Goal: Transaction & Acquisition: Obtain resource

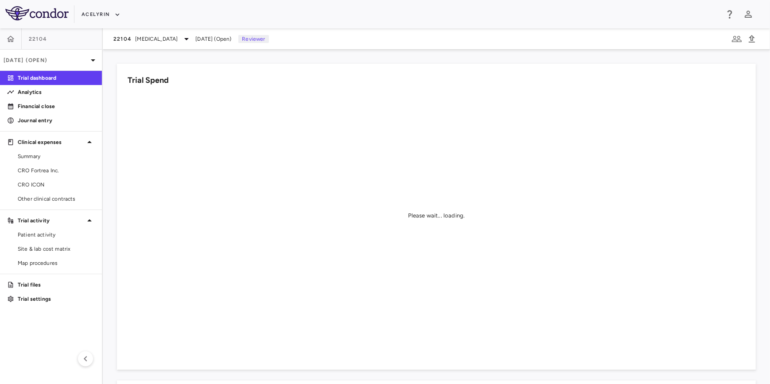
click at [277, 16] on div "Acelyrin" at bounding box center [400, 14] width 637 height 15
click at [51, 326] on aside "22104 Sep 2025 (Open) Trial dashboard Analytics Financial close Journal entry C…" at bounding box center [51, 206] width 103 height 356
click at [12, 39] on icon "button" at bounding box center [11, 38] width 8 height 6
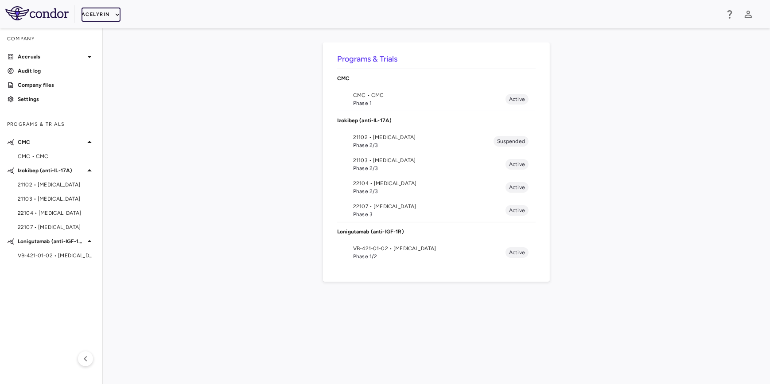
click at [111, 12] on button "Acelyrin" at bounding box center [101, 15] width 39 height 14
click at [119, 47] on li "Acelyrin - CMC" at bounding box center [119, 44] width 74 height 13
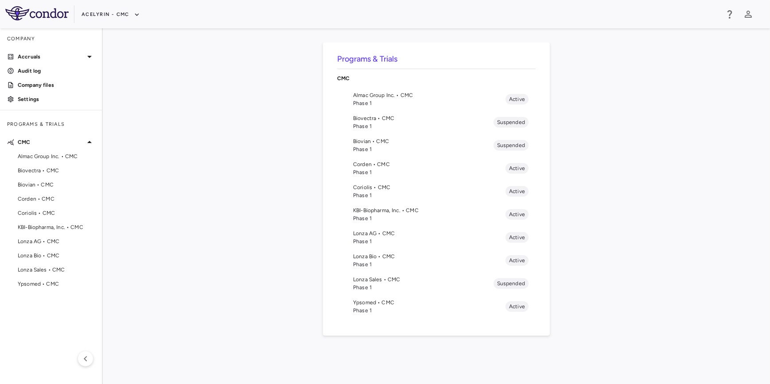
click at [377, 193] on span "Phase 1" at bounding box center [429, 195] width 152 height 8
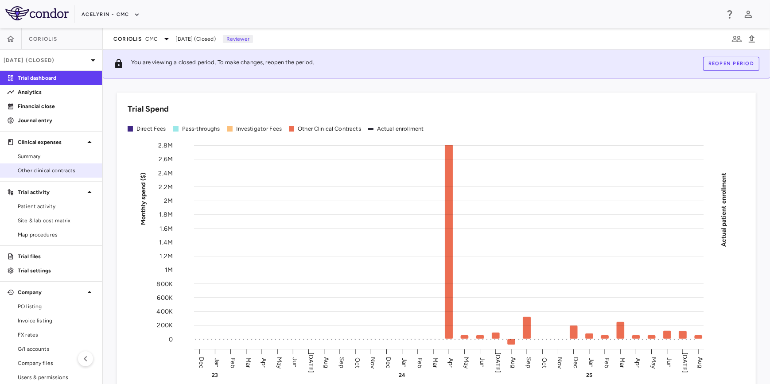
click at [70, 170] on span "Other clinical contracts" at bounding box center [56, 171] width 77 height 8
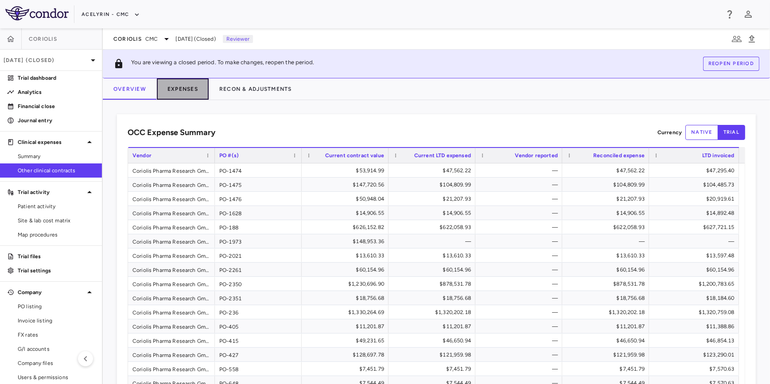
click at [182, 91] on button "Expenses" at bounding box center [183, 88] width 52 height 21
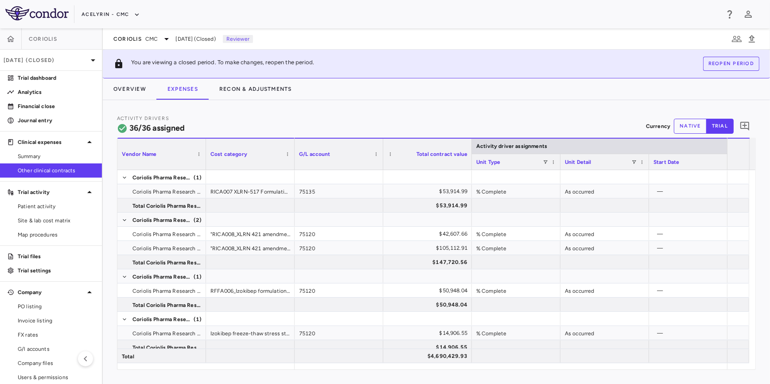
click at [684, 125] on button "native" at bounding box center [690, 126] width 33 height 15
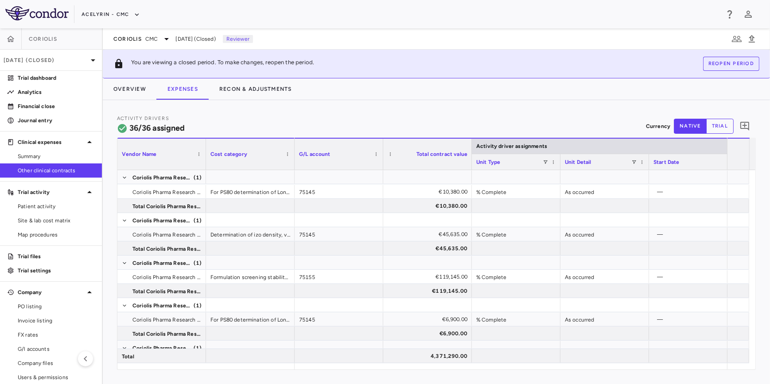
scroll to position [870, 0]
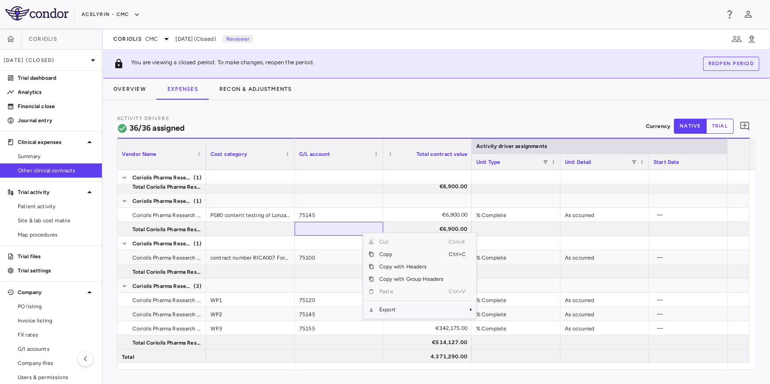
click at [408, 308] on span "Export" at bounding box center [411, 310] width 75 height 12
click at [520, 325] on span "Excel Export" at bounding box center [506, 325] width 42 height 12
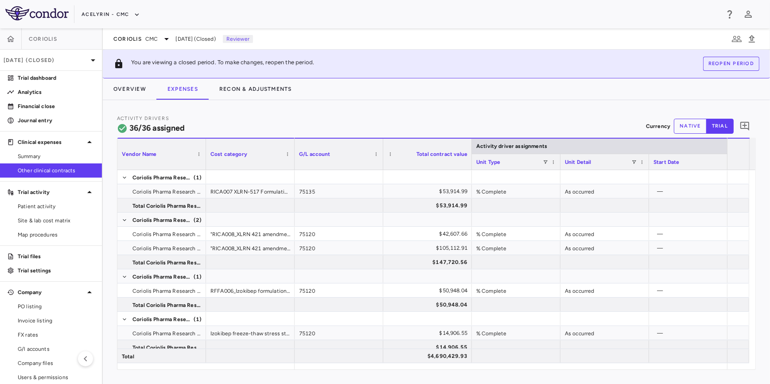
click at [407, 16] on div "Acelyrin - CMC" at bounding box center [400, 14] width 637 height 15
click at [365, 84] on div "Overview Expenses Recon & Adjustments" at bounding box center [437, 88] width 668 height 21
click at [317, 16] on div "Acelyrin - CMC" at bounding box center [400, 14] width 637 height 15
drag, startPoint x: 474, startPoint y: 13, endPoint x: 466, endPoint y: 13, distance: 7.5
click at [474, 13] on div "Acelyrin - CMC" at bounding box center [400, 14] width 637 height 15
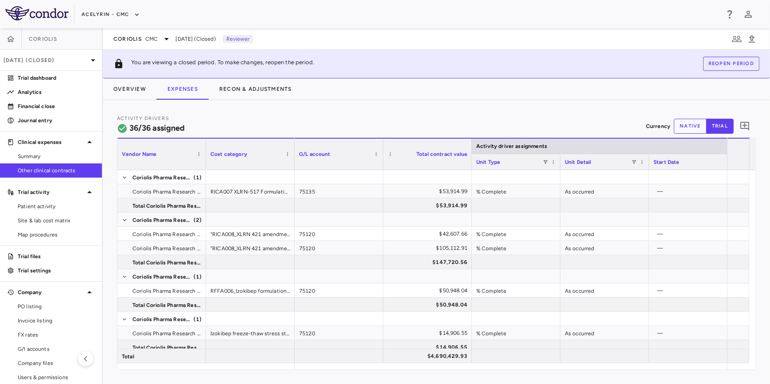
click at [368, 13] on div "Acelyrin - CMC" at bounding box center [400, 14] width 637 height 15
click at [404, 12] on div "Acelyrin - CMC" at bounding box center [400, 14] width 637 height 15
click at [529, 28] on div "Acelyrin - CMC" at bounding box center [385, 14] width 770 height 28
click at [341, 13] on div "Acelyrin - CMC" at bounding box center [400, 14] width 637 height 15
drag, startPoint x: 378, startPoint y: 13, endPoint x: 477, endPoint y: 16, distance: 98.9
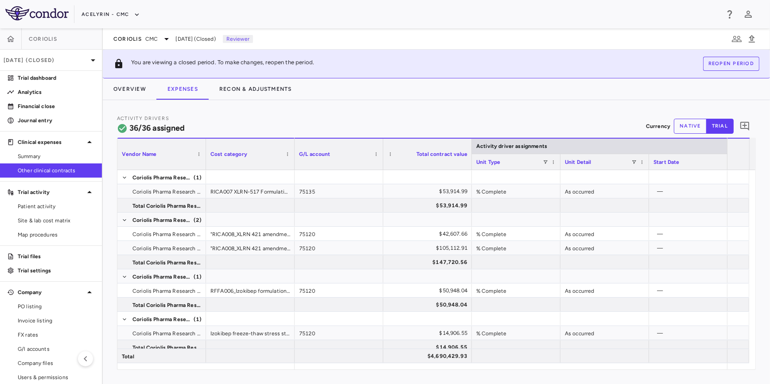
click at [379, 13] on div "Acelyrin - CMC" at bounding box center [400, 14] width 637 height 15
drag, startPoint x: 488, startPoint y: 17, endPoint x: 391, endPoint y: 20, distance: 97.6
click at [488, 17] on div "Acelyrin - CMC" at bounding box center [400, 14] width 637 height 15
click at [358, 20] on div "Acelyrin - CMC" at bounding box center [400, 14] width 637 height 15
click at [379, 21] on div "Acelyrin - CMC" at bounding box center [400, 14] width 637 height 15
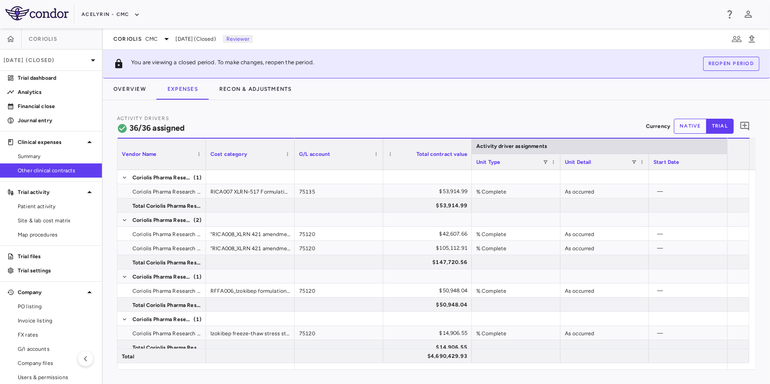
click at [447, 20] on div "Acelyrin - CMC" at bounding box center [400, 14] width 637 height 15
drag, startPoint x: 475, startPoint y: 22, endPoint x: 364, endPoint y: 20, distance: 110.8
click at [474, 22] on div "Acelyrin - CMC" at bounding box center [385, 14] width 770 height 28
drag, startPoint x: 293, startPoint y: 18, endPoint x: 299, endPoint y: 17, distance: 6.3
click at [294, 18] on div "Acelyrin - CMC" at bounding box center [400, 14] width 637 height 15
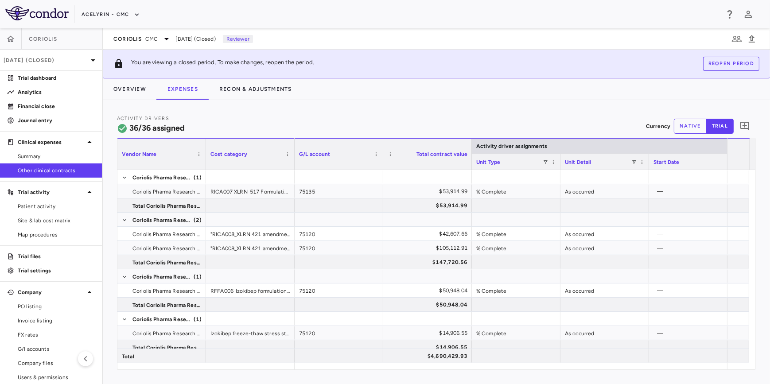
drag, startPoint x: 362, startPoint y: 15, endPoint x: 434, endPoint y: 17, distance: 72.3
click at [374, 17] on div "Acelyrin - CMC" at bounding box center [400, 14] width 637 height 15
click at [445, 17] on div "Acelyrin - CMC" at bounding box center [400, 14] width 637 height 15
drag, startPoint x: 513, startPoint y: 17, endPoint x: 344, endPoint y: 8, distance: 169.1
click at [501, 16] on div "Acelyrin - CMC" at bounding box center [400, 14] width 637 height 15
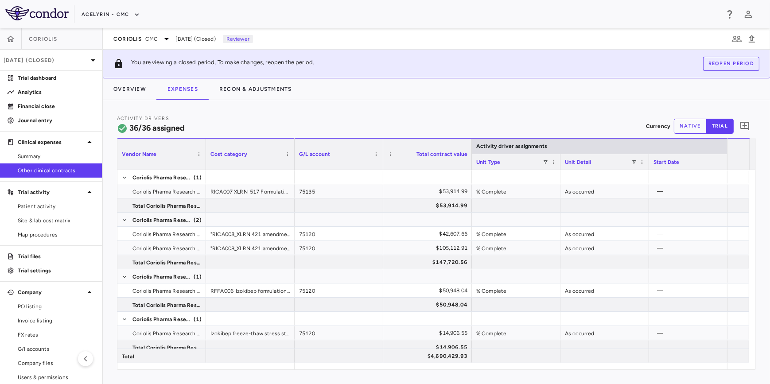
click at [344, 8] on div "Acelyrin - CMC" at bounding box center [400, 14] width 637 height 15
drag, startPoint x: 368, startPoint y: 12, endPoint x: 443, endPoint y: 19, distance: 74.8
click at [372, 12] on div "Acelyrin - CMC" at bounding box center [400, 14] width 637 height 15
click at [444, 20] on div "Acelyrin - CMC" at bounding box center [400, 14] width 637 height 15
click at [319, 16] on div "Acelyrin - CMC" at bounding box center [400, 14] width 637 height 15
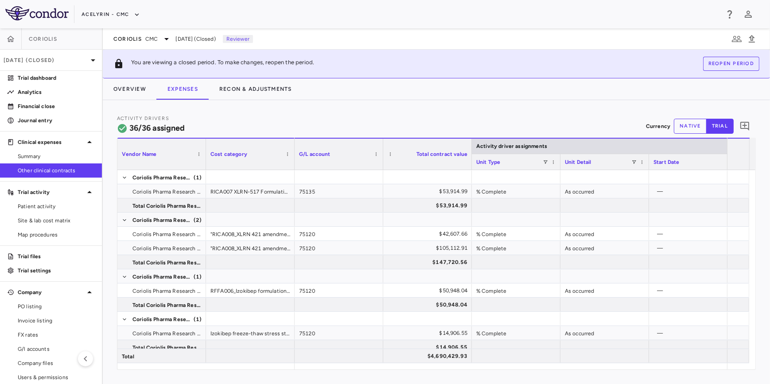
click at [364, 111] on div "Activity Drivers 36/36 assigned Currency native trial Vendor Name Drag here to …" at bounding box center [437, 242] width 668 height 284
click at [60, 63] on p "Aug 2025 (Closed)" at bounding box center [46, 60] width 84 height 8
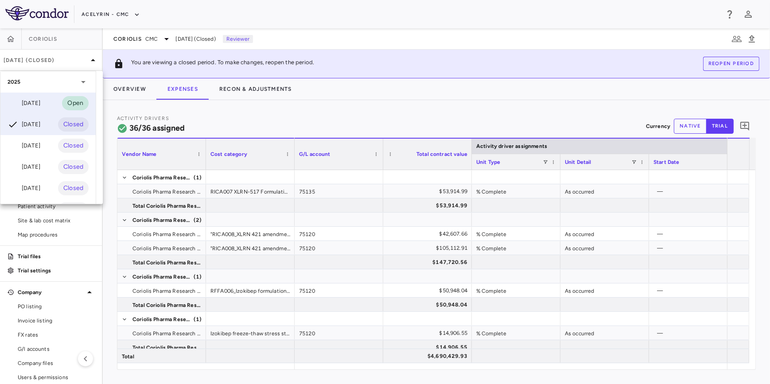
click at [33, 108] on div "Sep 2025" at bounding box center [24, 103] width 33 height 11
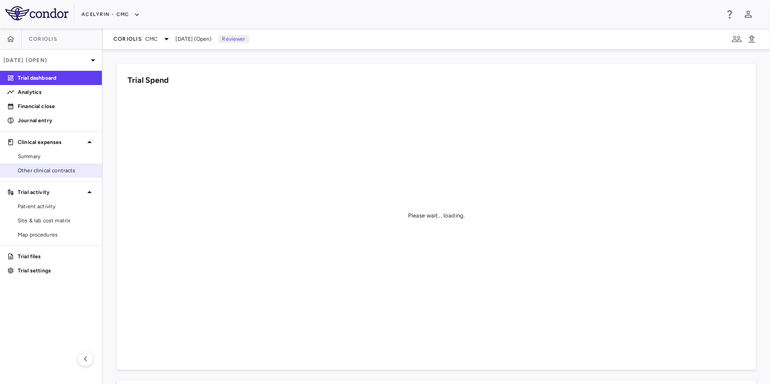
click at [54, 169] on span "Other clinical contracts" at bounding box center [56, 171] width 77 height 8
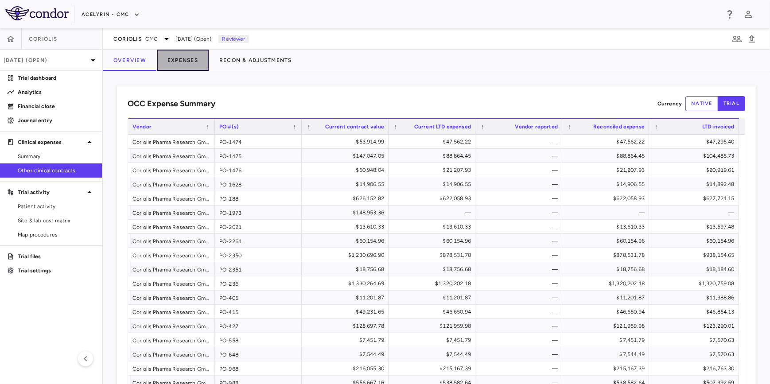
click at [182, 62] on button "Expenses" at bounding box center [183, 60] width 52 height 21
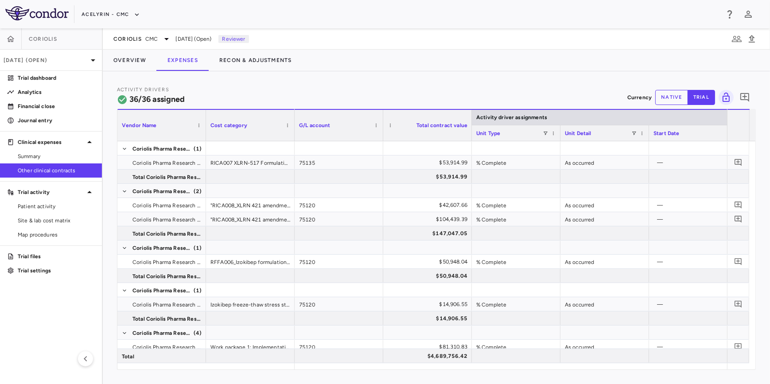
click at [672, 99] on button "native" at bounding box center [672, 97] width 33 height 15
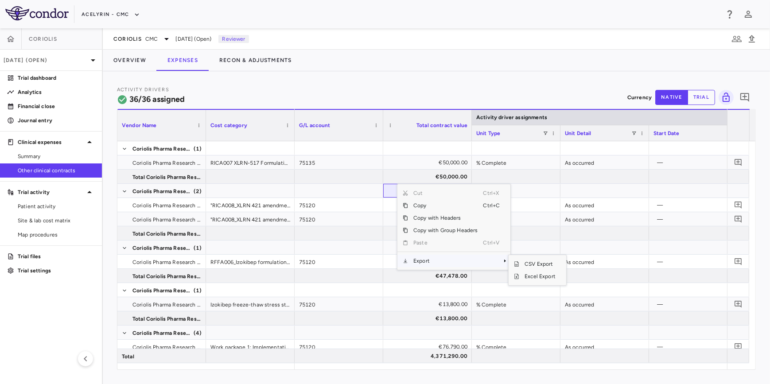
click at [426, 262] on span "Export" at bounding box center [445, 261] width 75 height 12
click at [531, 276] on span "Excel Export" at bounding box center [541, 276] width 42 height 12
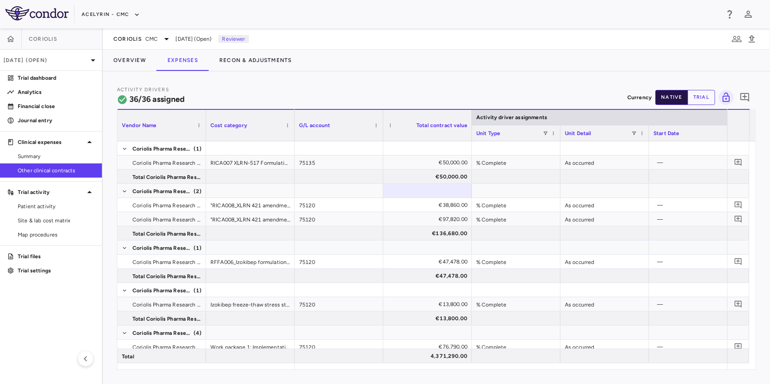
click at [666, 96] on button "native" at bounding box center [672, 97] width 33 height 15
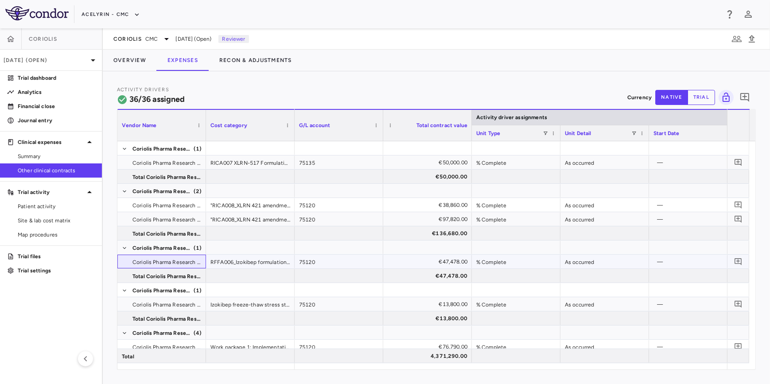
drag, startPoint x: 183, startPoint y: 266, endPoint x: 230, endPoint y: 262, distance: 47.6
click at [184, 266] on span "Coriolis Pharma Research GmbH - PO-1476" at bounding box center [167, 262] width 68 height 14
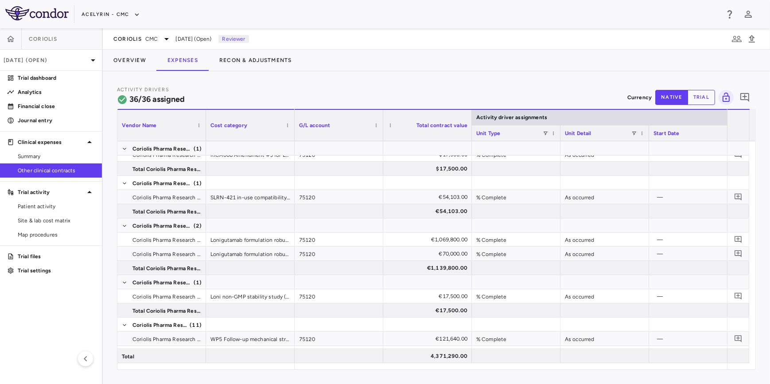
drag, startPoint x: 389, startPoint y: 90, endPoint x: 394, endPoint y: 86, distance: 6.6
click at [390, 90] on div "Activity Drivers 36/36 assigned Currency native trial 0" at bounding box center [436, 97] width 639 height 23
click at [444, 72] on div "Activity Drivers 36/36 assigned Currency native trial 0 Vendor Name Drag here t…" at bounding box center [437, 227] width 668 height 313
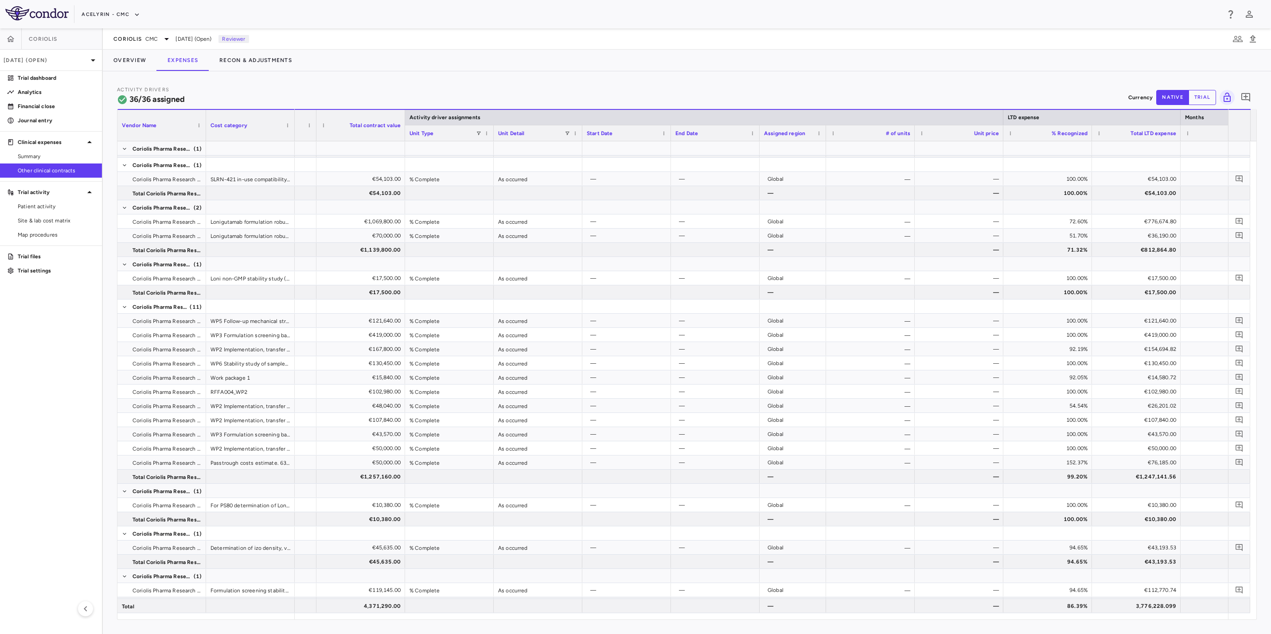
scroll to position [0, 92]
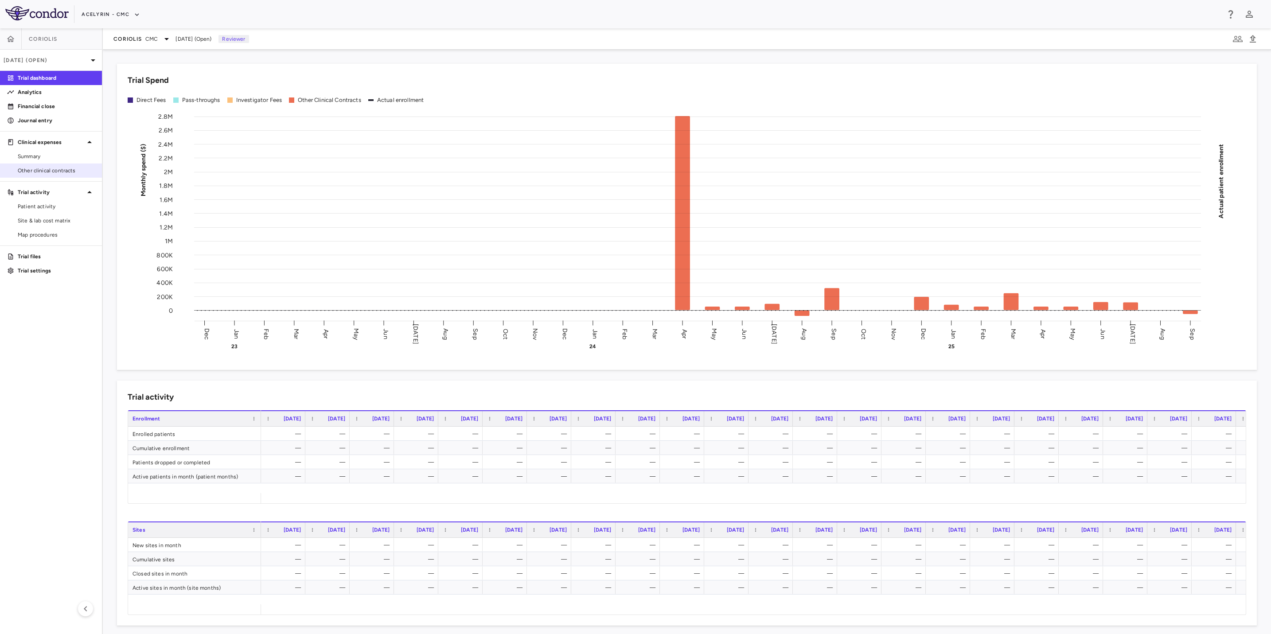
click at [55, 173] on span "Other clinical contracts" at bounding box center [56, 171] width 77 height 8
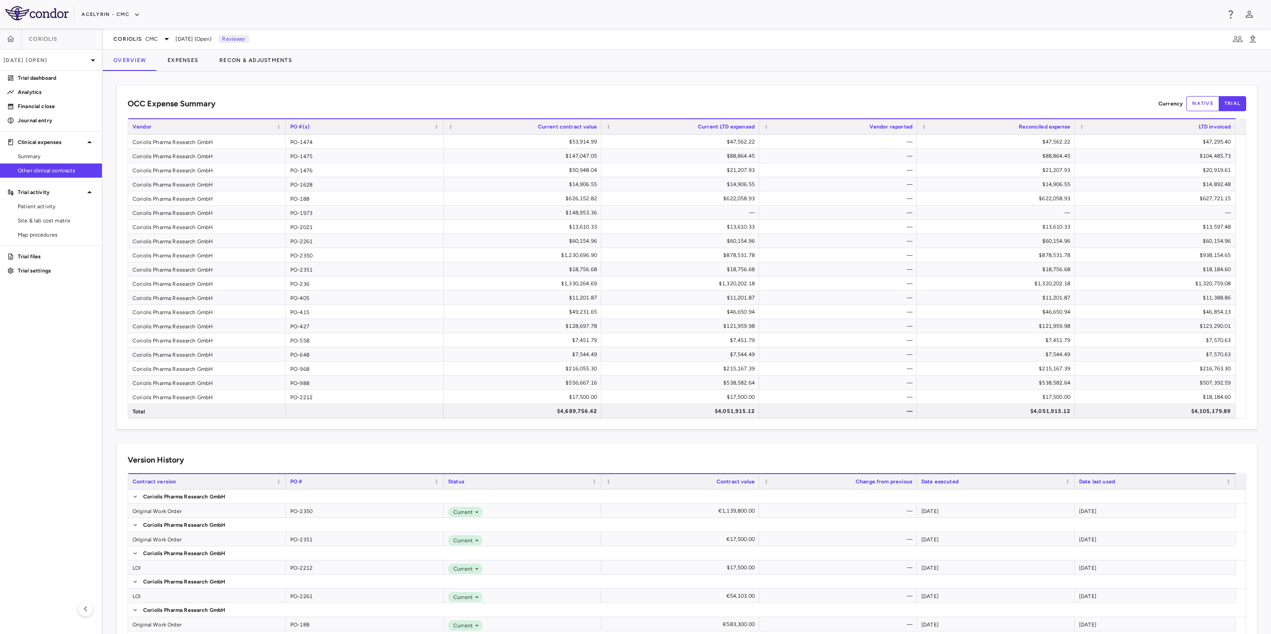
click at [52, 362] on aside "Coriolis [DATE] (Open) Trial dashboard Analytics Financial close Journal entry …" at bounding box center [51, 331] width 103 height 606
click at [186, 68] on button "Expenses" at bounding box center [183, 60] width 52 height 21
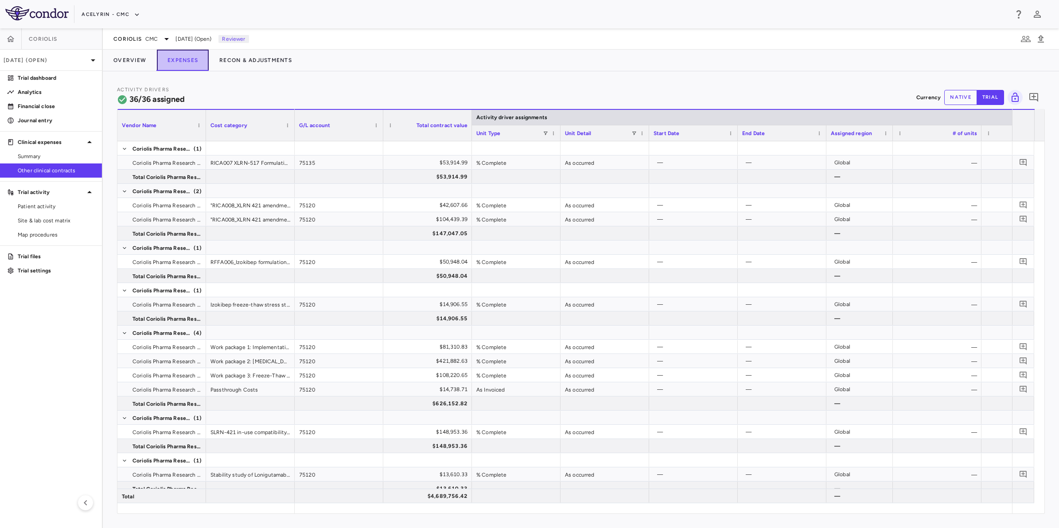
click at [178, 58] on button "Expenses" at bounding box center [183, 60] width 52 height 21
click at [966, 97] on button "native" at bounding box center [961, 97] width 33 height 15
click at [997, 97] on button "trial" at bounding box center [990, 97] width 27 height 15
click at [961, 100] on button "native" at bounding box center [961, 97] width 33 height 15
click at [488, 89] on div "Activity Drivers 36/36 assigned Currency native trial 0" at bounding box center [581, 97] width 928 height 23
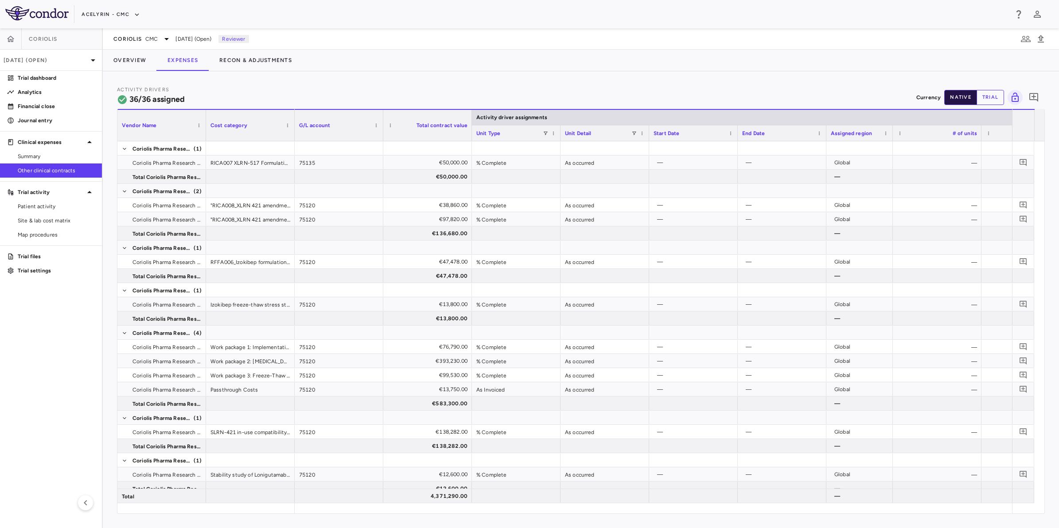
click at [965, 101] on button "native" at bounding box center [961, 97] width 33 height 15
click at [619, 85] on div "Activity Drivers 36/36 assigned Currency native trial 0 Vendor Name Drag here t…" at bounding box center [581, 299] width 957 height 457
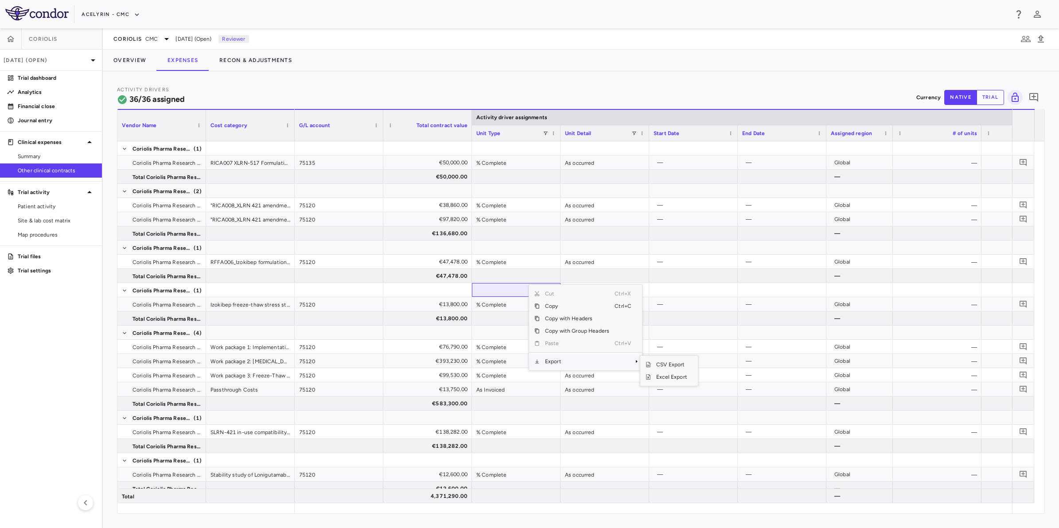
click at [573, 362] on span "Export" at bounding box center [577, 361] width 75 height 12
click at [670, 378] on span "Excel Export" at bounding box center [672, 377] width 42 height 12
click at [382, 82] on div "Activity Drivers 36/36 assigned Currency native trial 0 Vendor Name Drag here t…" at bounding box center [581, 299] width 957 height 457
click at [29, 359] on aside "Coriolis [DATE] (Open) Trial dashboard Analytics Financial close Journal entry …" at bounding box center [51, 278] width 103 height 500
click at [133, 60] on button "Overview" at bounding box center [130, 60] width 54 height 21
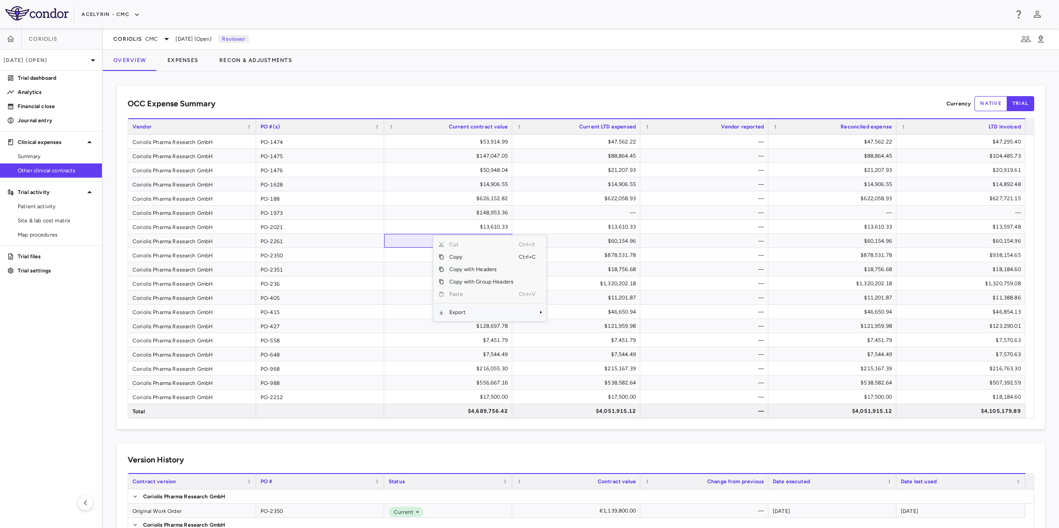
click at [471, 311] on span "Export" at bounding box center [481, 312] width 75 height 12
click at [568, 328] on span "Excel Export" at bounding box center [576, 328] width 42 height 12
click at [475, 82] on div "OCC Expense Summary Currency native trial Press SPACE to select this row. Drag …" at bounding box center [581, 299] width 957 height 457
click at [983, 105] on button "native" at bounding box center [991, 103] width 33 height 15
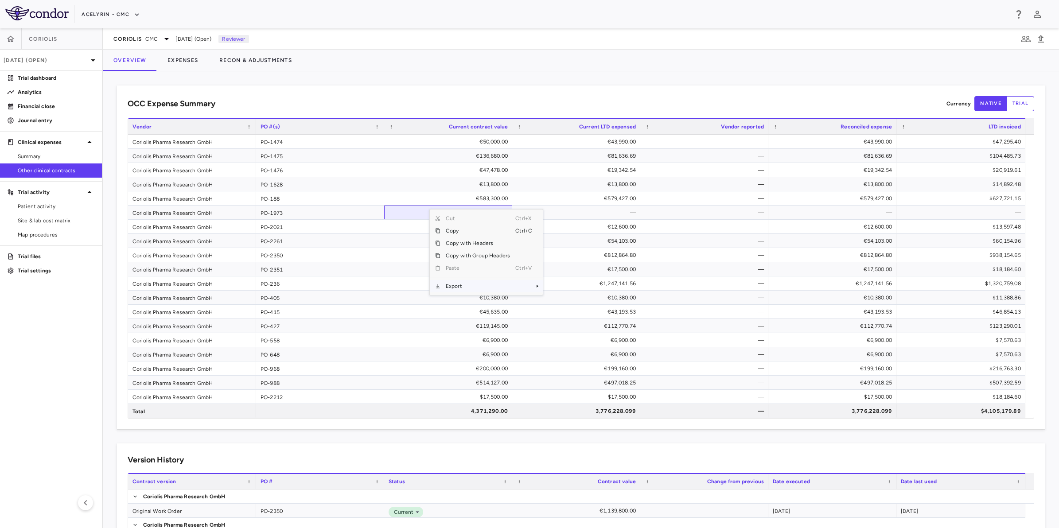
click at [461, 287] on span "Export" at bounding box center [478, 286] width 75 height 12
click at [568, 303] on span "Excel Export" at bounding box center [573, 302] width 42 height 12
click at [657, 80] on div "OCC Expense Summary Currency native trial Press SPACE to select this row. Drag …" at bounding box center [581, 299] width 957 height 457
click at [581, 105] on div "OCC Expense Summary Currency native trial" at bounding box center [581, 103] width 907 height 15
click at [28, 94] on p "Analytics" at bounding box center [56, 92] width 77 height 8
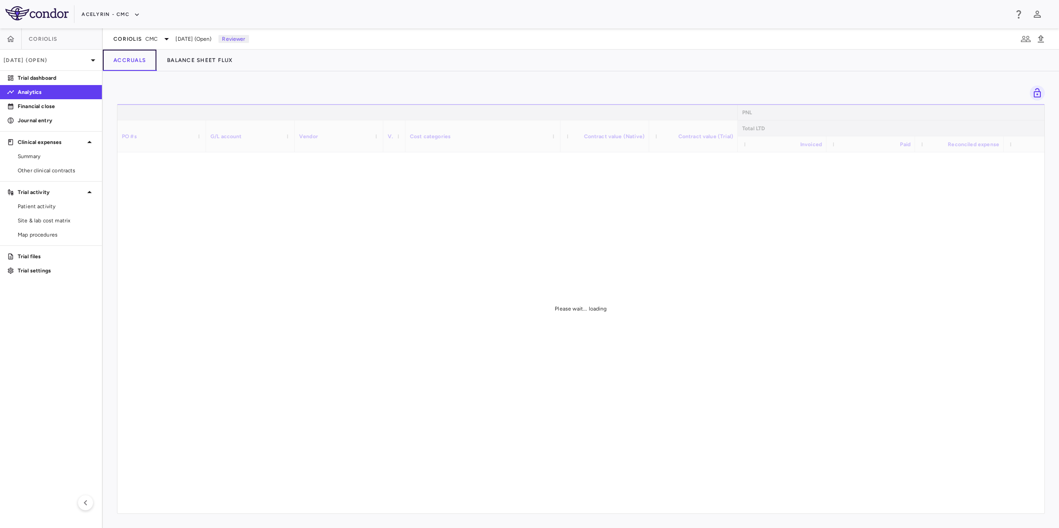
click at [125, 61] on button "Accruals" at bounding box center [130, 60] width 54 height 21
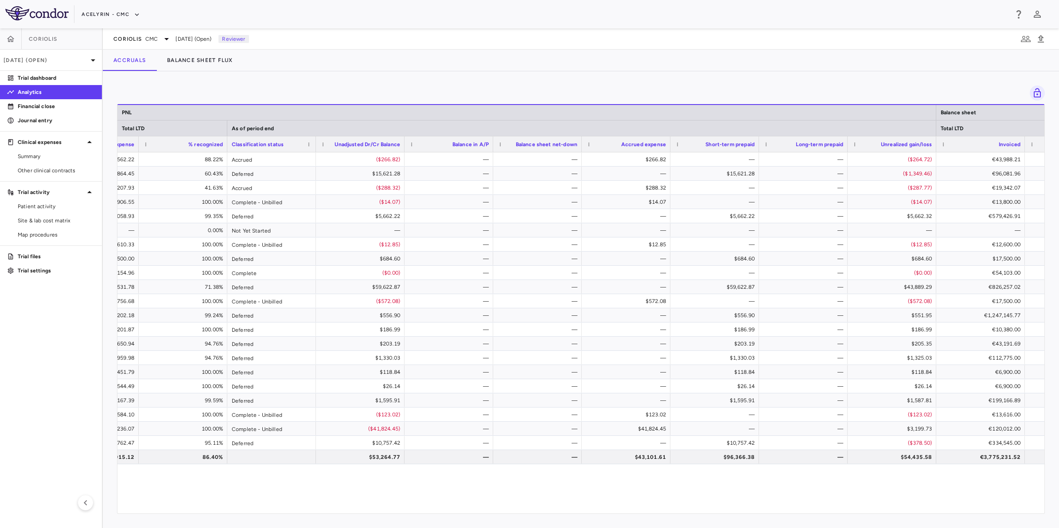
click at [633, 94] on div at bounding box center [581, 93] width 928 height 15
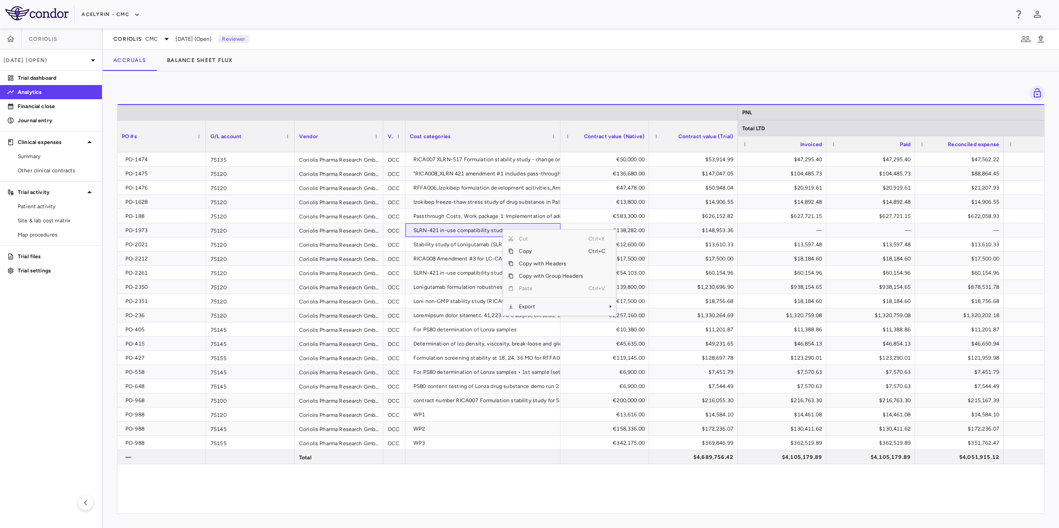
click at [532, 307] on span "Export" at bounding box center [551, 307] width 75 height 12
click at [633, 322] on span "Excel Export" at bounding box center [646, 322] width 42 height 12
click at [462, 67] on div "Accruals Balance Sheet Flux" at bounding box center [581, 60] width 957 height 21
drag, startPoint x: 609, startPoint y: 89, endPoint x: 600, endPoint y: 91, distance: 9.3
click at [606, 89] on div at bounding box center [581, 93] width 928 height 15
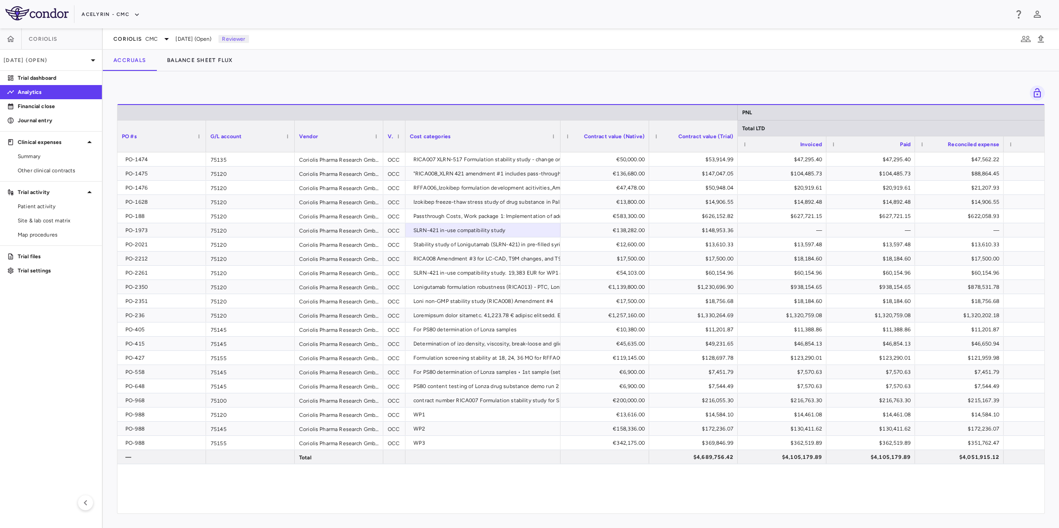
click at [28, 183] on aside "Coriolis [DATE] (Open) Trial dashboard Analytics Financial close Journal entry …" at bounding box center [51, 278] width 103 height 500
click at [28, 173] on span "Other clinical contracts" at bounding box center [56, 171] width 77 height 8
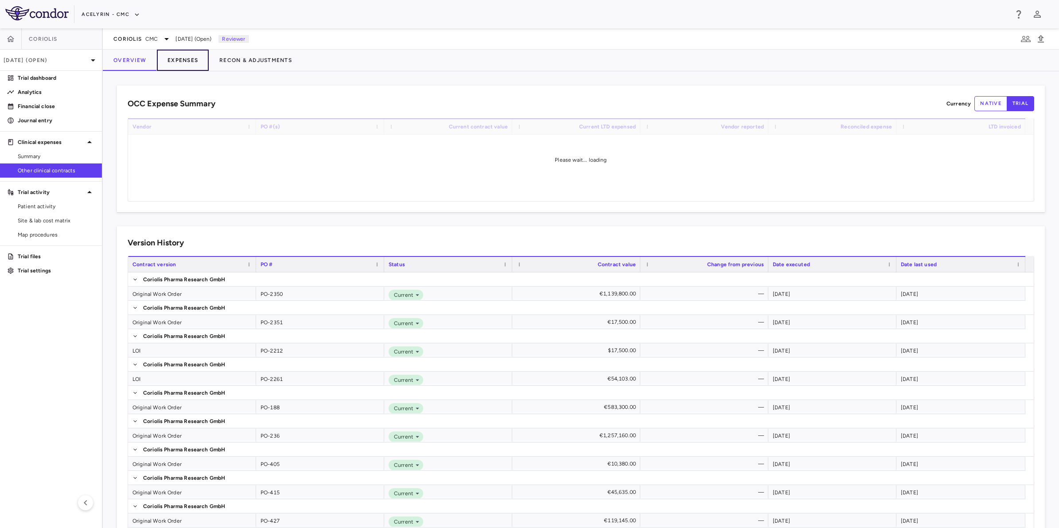
click at [192, 66] on button "Expenses" at bounding box center [183, 60] width 52 height 21
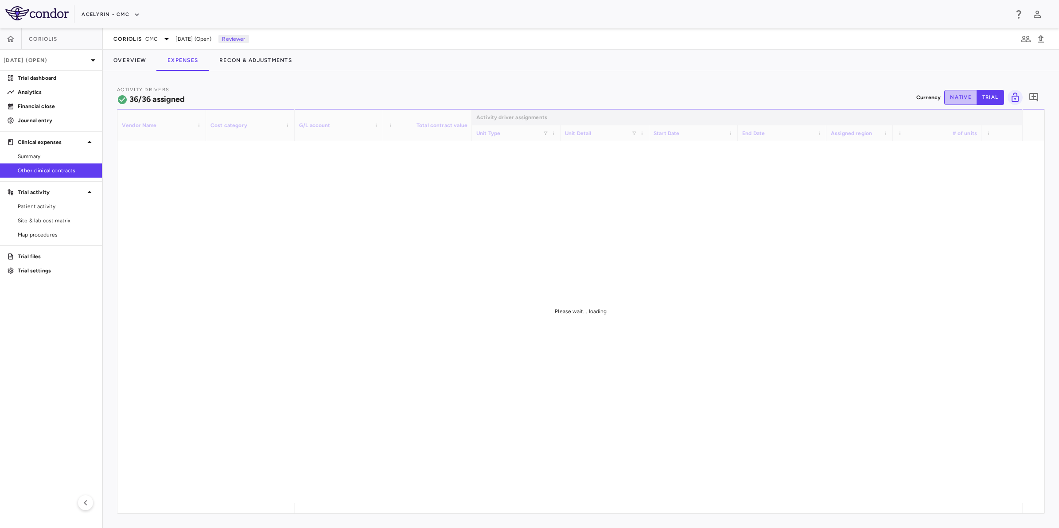
click at [952, 98] on button "native" at bounding box center [961, 97] width 33 height 15
